Goal: Check status: Check status

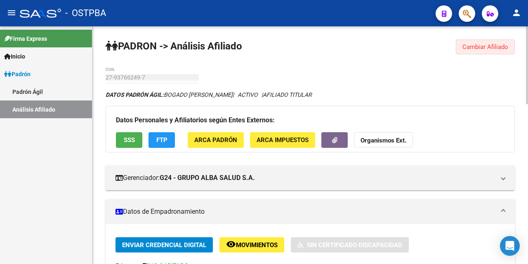
click at [497, 47] on span "Cambiar Afiliado" at bounding box center [485, 46] width 46 height 7
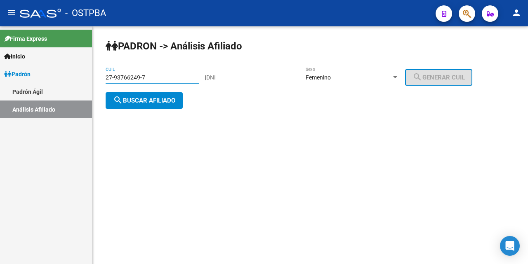
click at [192, 78] on input "27-93766249-7" at bounding box center [152, 77] width 93 height 7
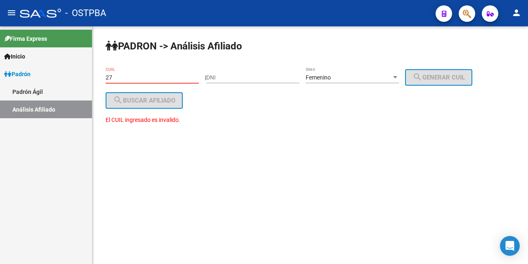
type input "2"
click at [399, 76] on div at bounding box center [394, 77] width 7 height 7
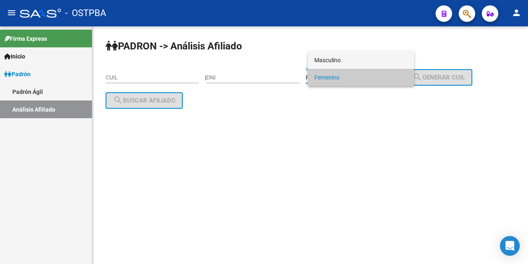
drag, startPoint x: 357, startPoint y: 63, endPoint x: 351, endPoint y: 63, distance: 6.2
click at [356, 63] on span "Masculino" at bounding box center [360, 60] width 93 height 17
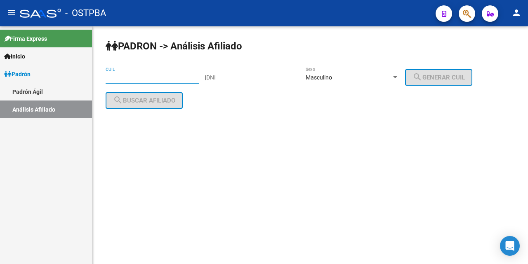
click at [111, 78] on input "CUIL" at bounding box center [152, 77] width 93 height 7
click at [219, 77] on input "DNI" at bounding box center [252, 77] width 93 height 7
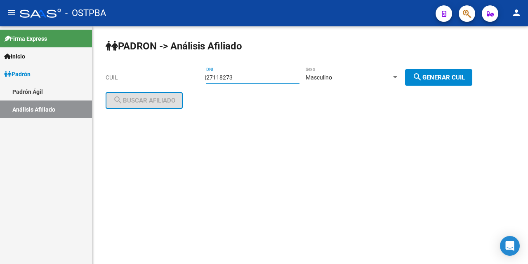
type input "27118273"
drag, startPoint x: 441, startPoint y: 77, endPoint x: 435, endPoint y: 77, distance: 5.8
click at [441, 76] on span "search Generar CUIL" at bounding box center [438, 77] width 52 height 7
type input "20-27118273-3"
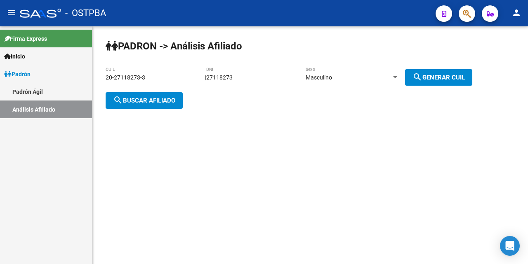
click at [141, 99] on span "search Buscar afiliado" at bounding box center [144, 100] width 62 height 7
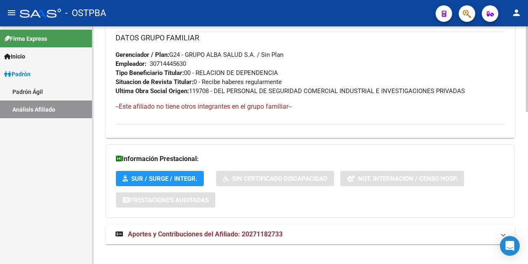
scroll to position [423, 0]
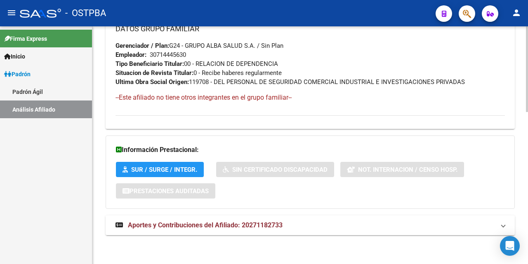
click at [215, 224] on span "Aportes y Contribuciones del Afiliado: 20271182733" at bounding box center [205, 225] width 155 height 8
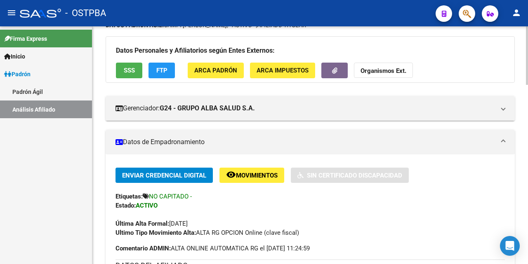
scroll to position [41, 0]
